Goal: Obtain resource: Download file/media

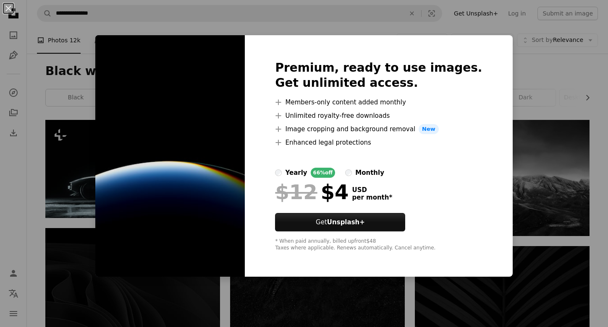
scroll to position [1871, 0]
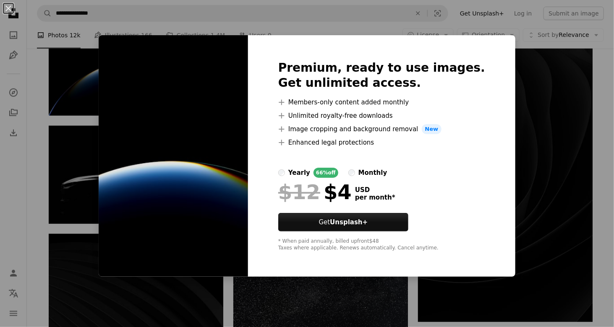
click at [518, 137] on div "An X shape Premium, ready to use images. Get unlimited access. A plus sign Memb…" at bounding box center [307, 163] width 614 height 327
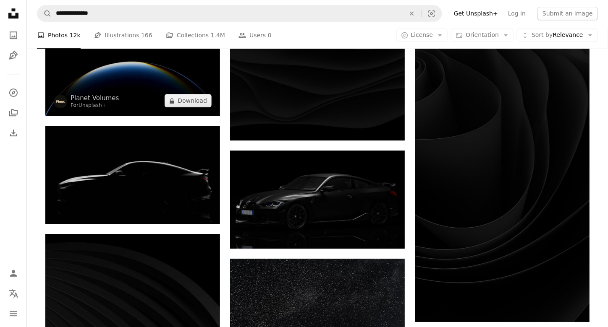
click at [134, 78] on img at bounding box center [132, 59] width 175 height 113
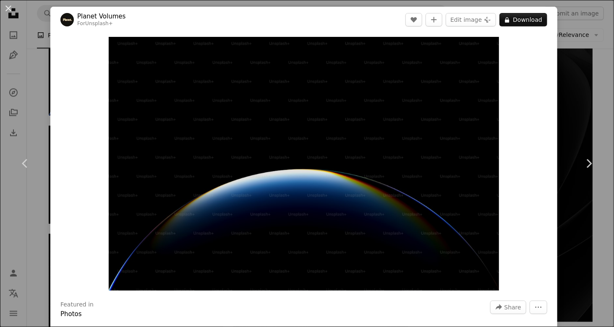
click at [571, 96] on div "An X shape Chevron left Chevron right Planet Volumes For Unsplash+ A heart A pl…" at bounding box center [307, 163] width 614 height 327
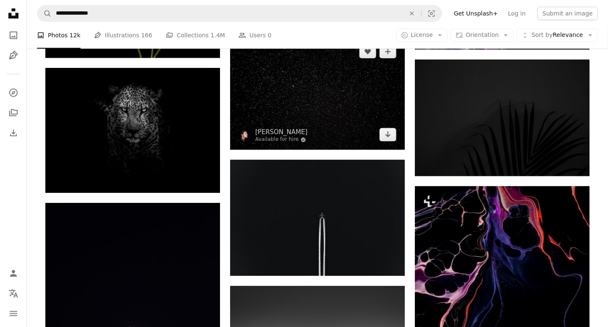
scroll to position [3046, 0]
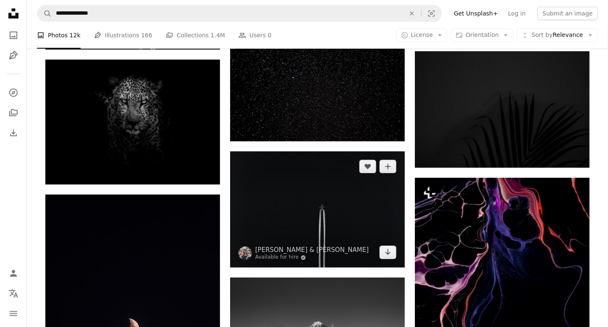
click at [327, 199] on img at bounding box center [317, 210] width 175 height 116
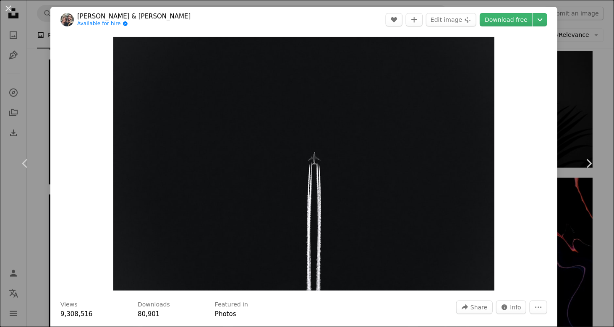
click at [565, 98] on div "An X shape Chevron left Chevron right [PERSON_NAME] & [PERSON_NAME] Available f…" at bounding box center [307, 163] width 614 height 327
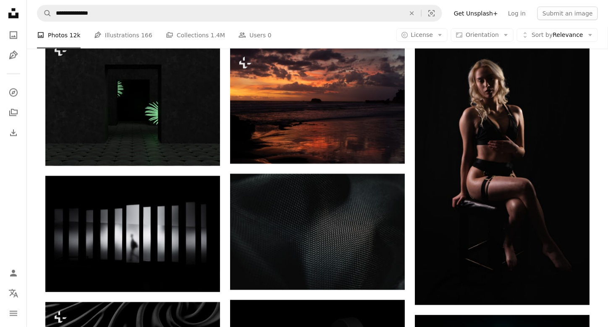
scroll to position [9050, 0]
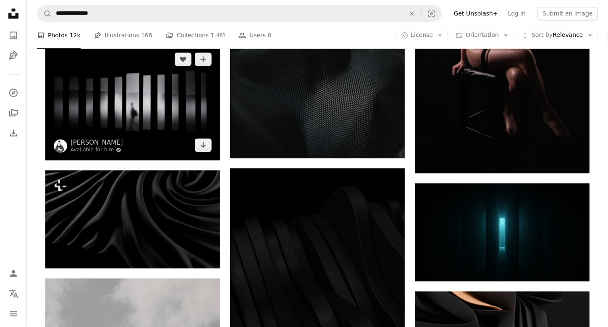
drag, startPoint x: 166, startPoint y: 150, endPoint x: 160, endPoint y: 147, distance: 7.0
